Goal: Task Accomplishment & Management: Use online tool/utility

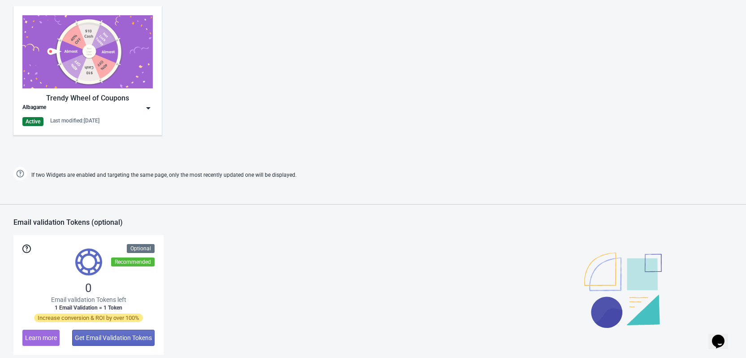
scroll to position [448, 0]
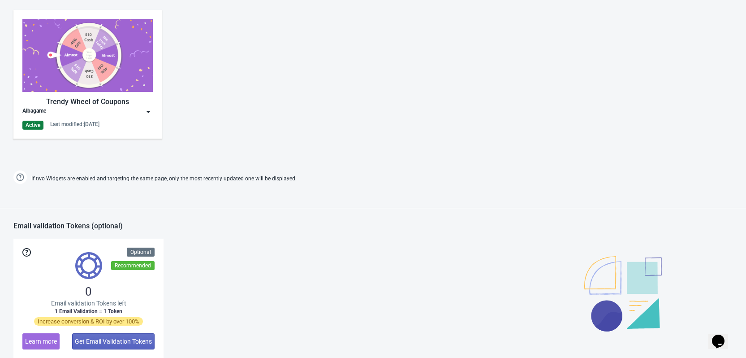
click at [147, 113] on img at bounding box center [148, 111] width 9 height 9
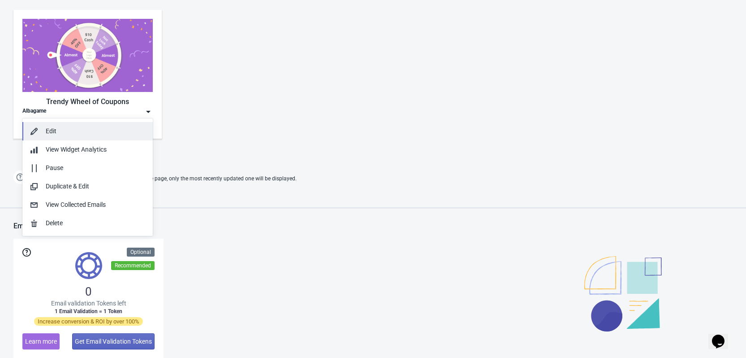
click at [98, 125] on button "Edit" at bounding box center [87, 131] width 130 height 18
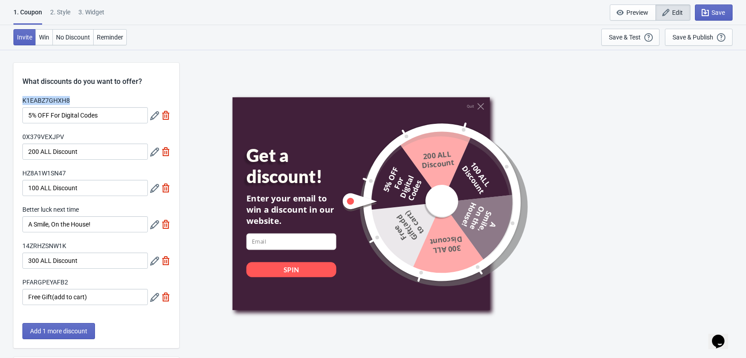
drag, startPoint x: 23, startPoint y: 99, endPoint x: 73, endPoint y: 99, distance: 50.2
click at [73, 99] on div "K1EABZ7GHXH8" at bounding box center [84, 101] width 125 height 11
copy label "K1EABZ7GHXH8"
drag, startPoint x: 22, startPoint y: 137, endPoint x: 64, endPoint y: 137, distance: 41.7
click at [64, 137] on div "0X379VEXJPV" at bounding box center [84, 137] width 125 height 11
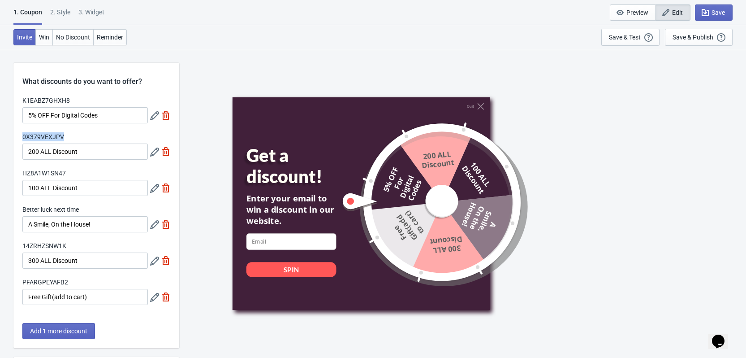
copy label "0X379VEXJPV"
drag, startPoint x: 70, startPoint y: 101, endPoint x: 22, endPoint y: 100, distance: 48.4
click at [22, 100] on div "K1EABZ7GHXH8 5% OFF For Digital Codes 0X379VEXJPV 200 ALL Discount HZ8A1W1SN47 …" at bounding box center [96, 205] width 166 height 218
copy label "K1EABZ7GHXH8"
drag, startPoint x: 61, startPoint y: 136, endPoint x: 28, endPoint y: 136, distance: 32.7
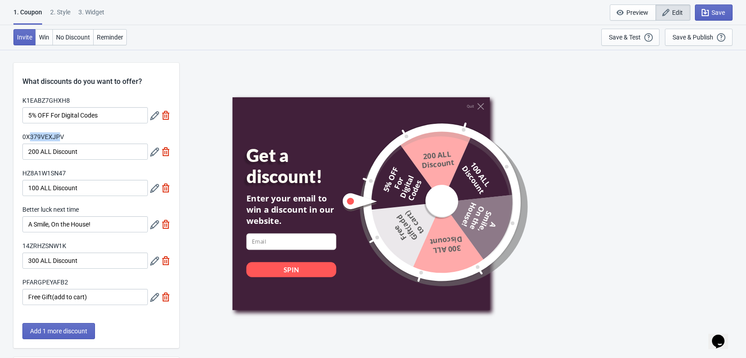
click at [28, 136] on label "0X379VEXJPV" at bounding box center [43, 136] width 42 height 9
drag, startPoint x: 64, startPoint y: 137, endPoint x: 19, endPoint y: 136, distance: 44.8
click at [19, 136] on div "K1EABZ7GHXH8 5% OFF For Digital Codes 0X379VEXJPV 200 ALL Discount HZ8A1W1SN47 …" at bounding box center [96, 205] width 166 height 218
copy label "0X379VEXJPV"
drag, startPoint x: 70, startPoint y: 173, endPoint x: 22, endPoint y: 172, distance: 48.0
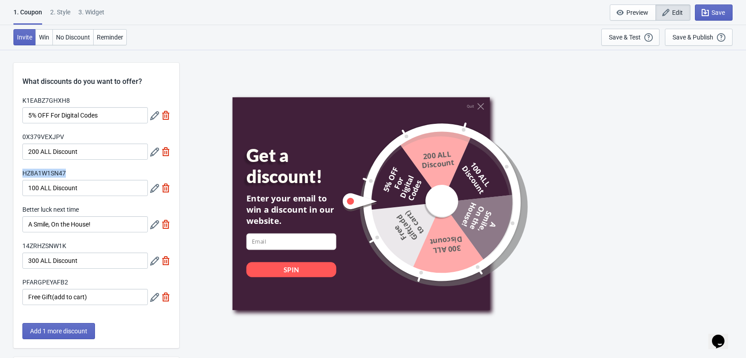
click at [22, 172] on div "K1EABZ7GHXH8 5% OFF For Digital Codes 0X379VEXJPV 200 ALL Discount HZ8A1W1SN47 …" at bounding box center [96, 205] width 166 height 218
copy label "HZ8A1W1SN47"
drag, startPoint x: 83, startPoint y: 209, endPoint x: 42, endPoint y: 209, distance: 41.2
click at [42, 209] on div "Better luck next time" at bounding box center [84, 210] width 125 height 11
drag, startPoint x: 67, startPoint y: 243, endPoint x: 15, endPoint y: 242, distance: 52.0
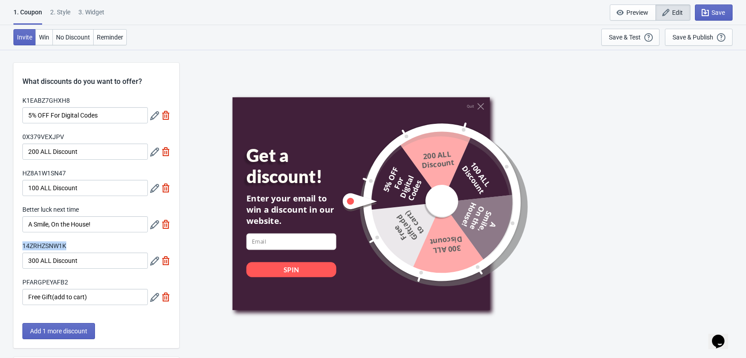
click at [15, 242] on div "K1EABZ7GHXH8 5% OFF For Digital Codes 0X379VEXJPV 200 ALL Discount HZ8A1W1SN47 …" at bounding box center [96, 205] width 166 height 218
copy label "14ZRHZSNW1K"
click at [71, 280] on div "PFARGPEYAFB2" at bounding box center [84, 282] width 125 height 11
drag, startPoint x: 68, startPoint y: 281, endPoint x: 16, endPoint y: 283, distance: 52.0
click at [16, 283] on div "K1EABZ7GHXH8 5% OFF For Digital Codes 0X379VEXJPV 200 ALL Discount HZ8A1W1SN47 …" at bounding box center [96, 205] width 166 height 218
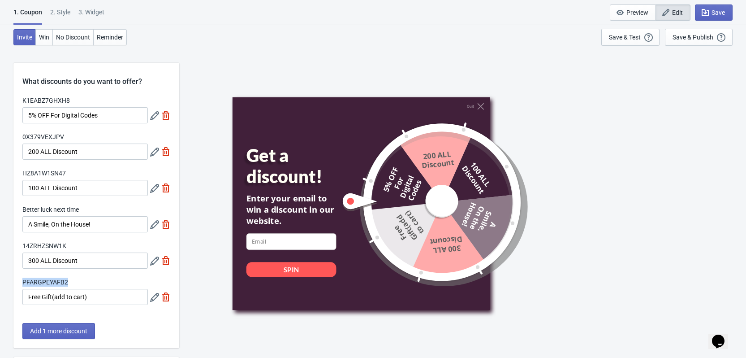
click at [84, 277] on div "K1EABZ7GHXH8 5% OFF For Digital Codes 0X379VEXJPV 200 ALL Discount HZ8A1W1SN47 …" at bounding box center [96, 205] width 166 height 218
